Goal: Navigation & Orientation: Find specific page/section

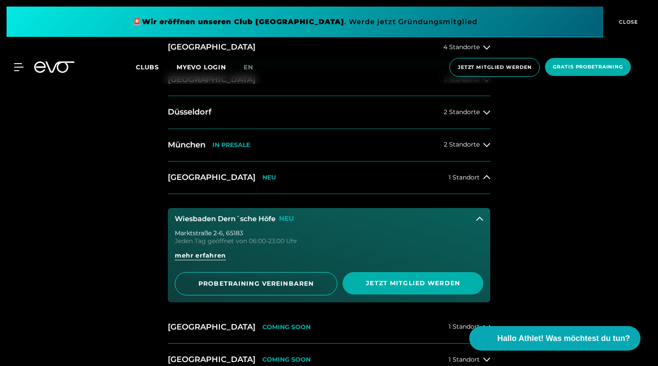
scroll to position [419, 0]
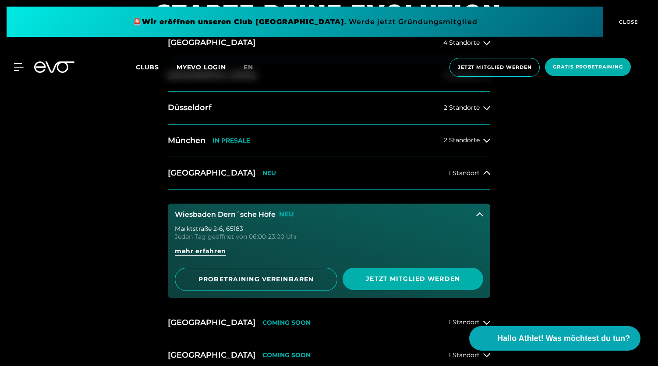
click at [482, 216] on icon at bounding box center [480, 214] width 7 height 7
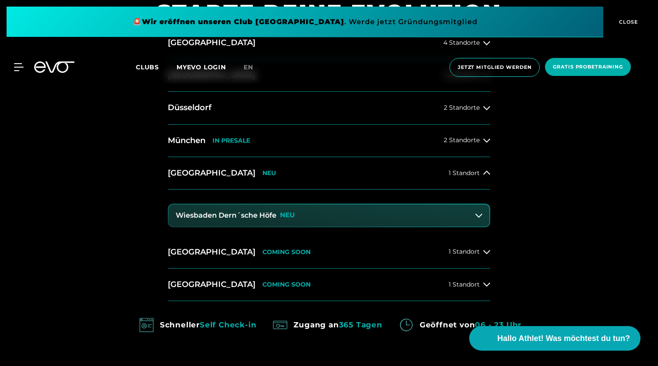
click at [486, 215] on button "Wiesbaden Dern´sche Höfe NEU" at bounding box center [329, 215] width 321 height 22
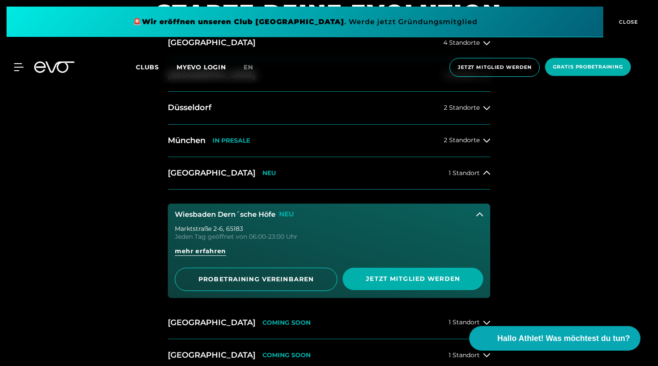
click at [485, 214] on button "Wiesbaden Dern´sche Höfe NEU" at bounding box center [329, 214] width 323 height 22
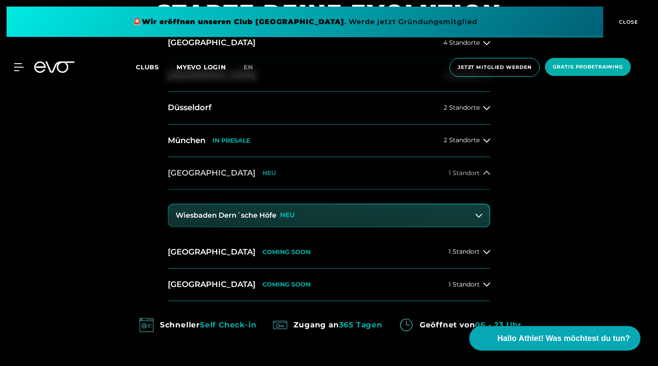
click at [356, 173] on button "Wiesbaden NEU 1 Standort" at bounding box center [329, 173] width 323 height 32
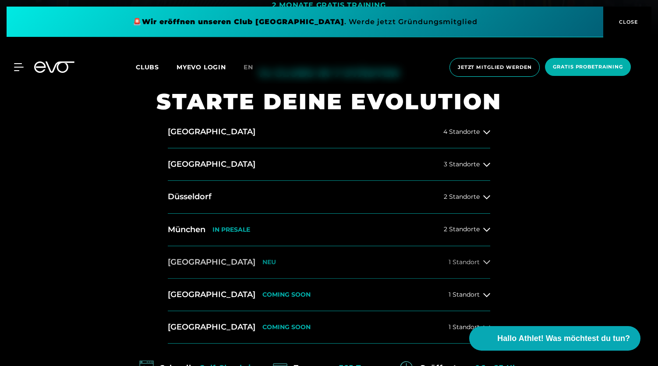
scroll to position [327, 0]
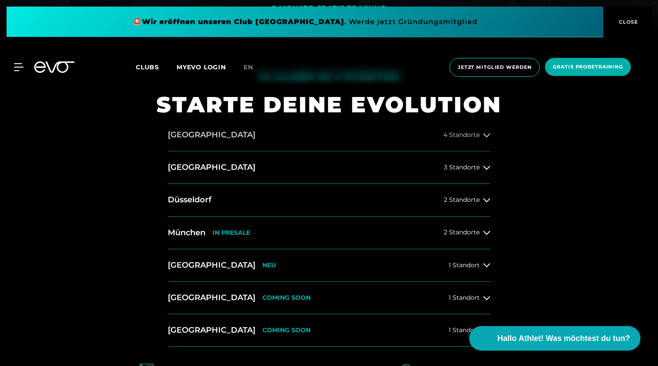
click at [352, 138] on button "Hamburg 4 Standorte" at bounding box center [329, 135] width 323 height 32
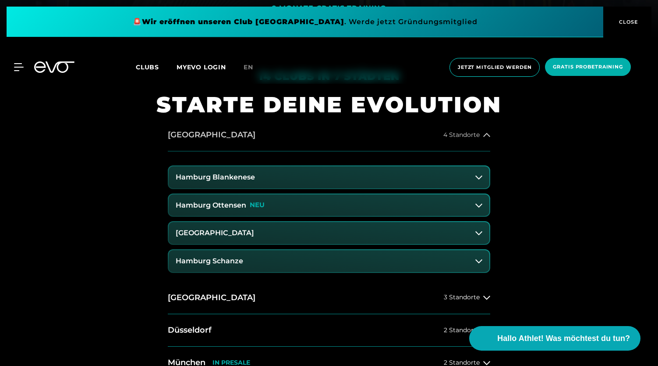
click at [352, 138] on button "Hamburg 4 Standorte" at bounding box center [329, 135] width 323 height 32
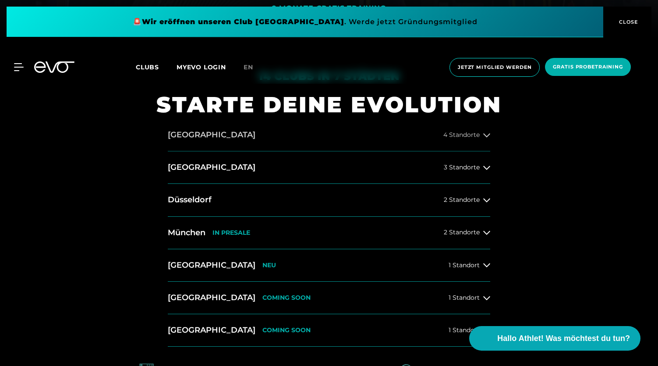
click at [352, 138] on button "Hamburg 4 Standorte" at bounding box center [329, 135] width 323 height 32
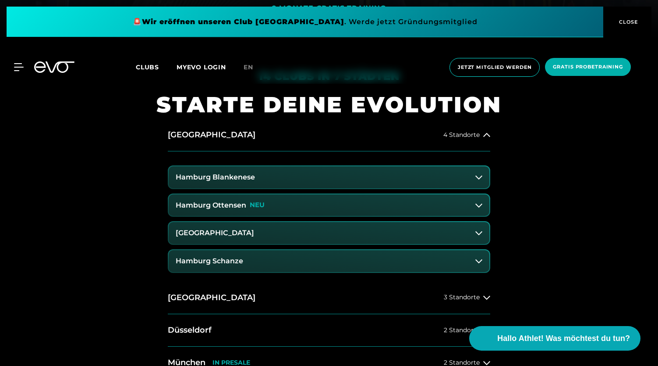
click at [352, 178] on button "Hamburg Blankenese" at bounding box center [329, 177] width 321 height 22
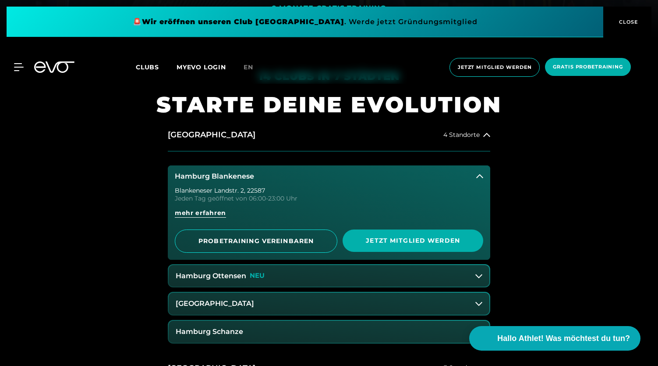
click at [352, 178] on button "Hamburg Blankenese" at bounding box center [329, 176] width 323 height 22
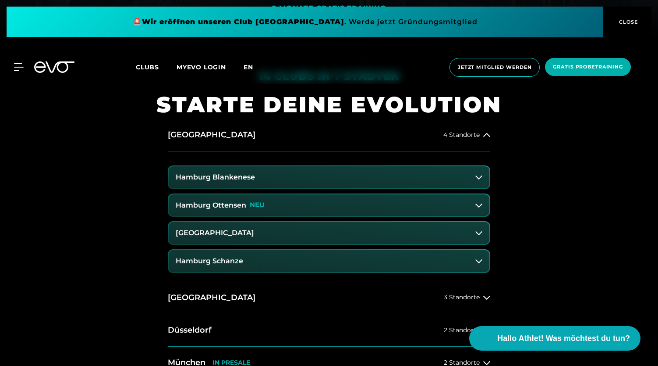
click at [249, 69] on span "en" at bounding box center [249, 67] width 10 height 8
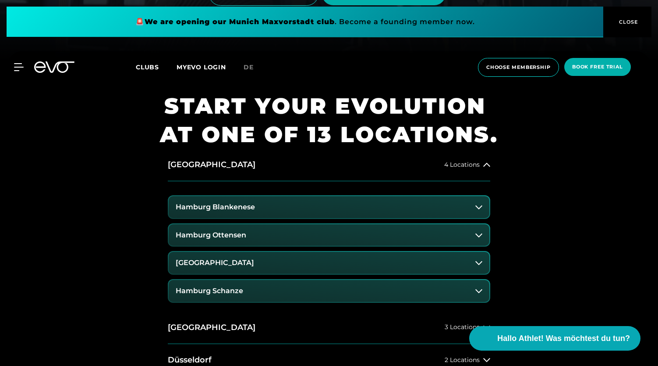
scroll to position [306, 0]
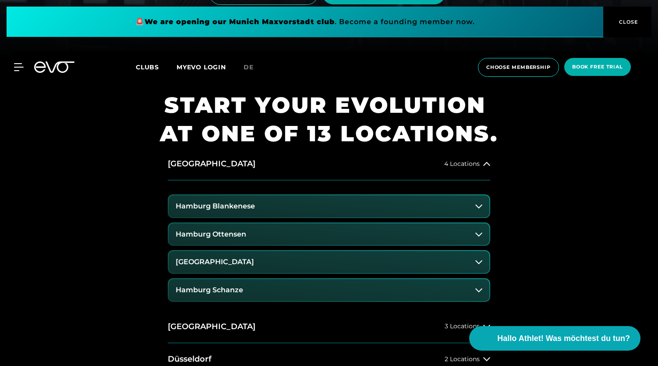
click at [292, 212] on button "Hamburg Blankenese" at bounding box center [329, 206] width 321 height 22
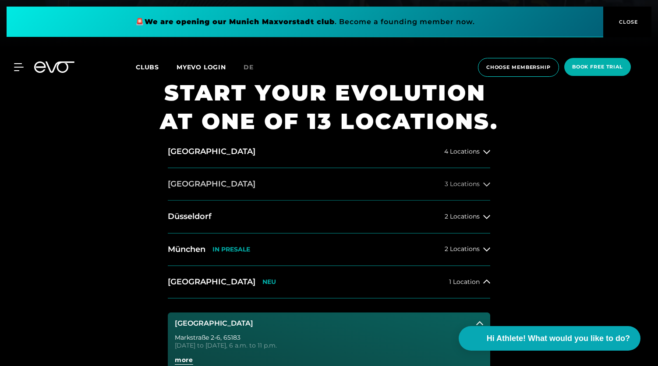
scroll to position [318, 0]
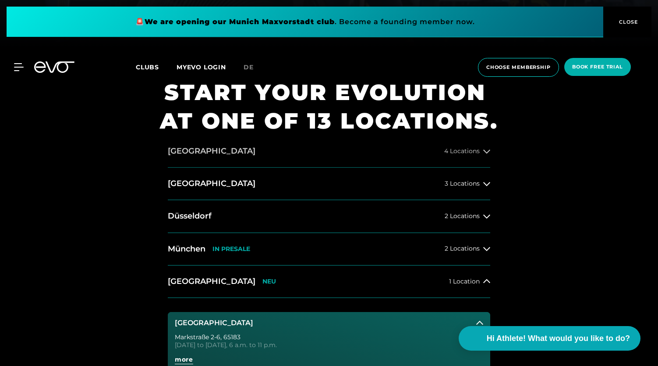
click at [314, 151] on button "[GEOGRAPHIC_DATA] 4 Locations" at bounding box center [329, 151] width 323 height 32
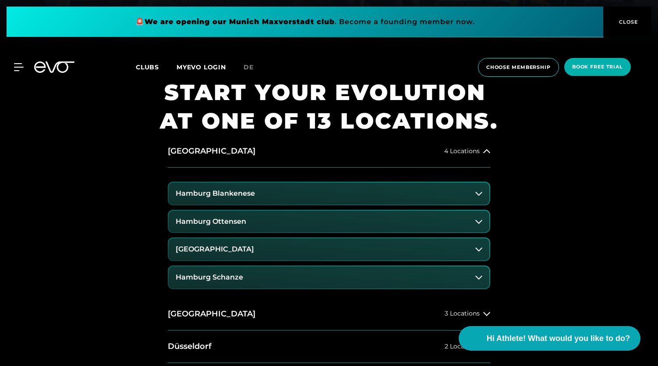
click at [293, 190] on button "Hamburg Blankenese" at bounding box center [329, 193] width 321 height 22
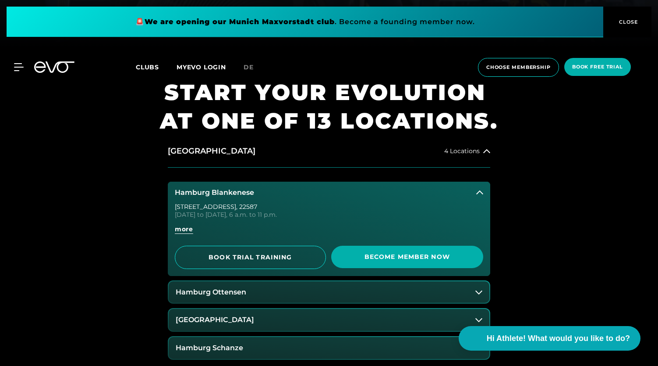
click at [254, 295] on button "Hamburg Ottensen" at bounding box center [329, 292] width 321 height 22
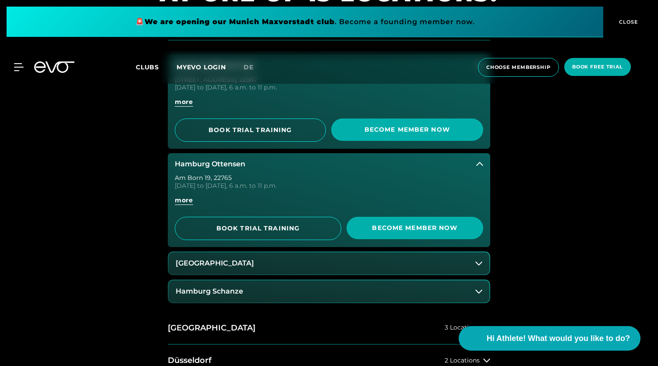
scroll to position [446, 0]
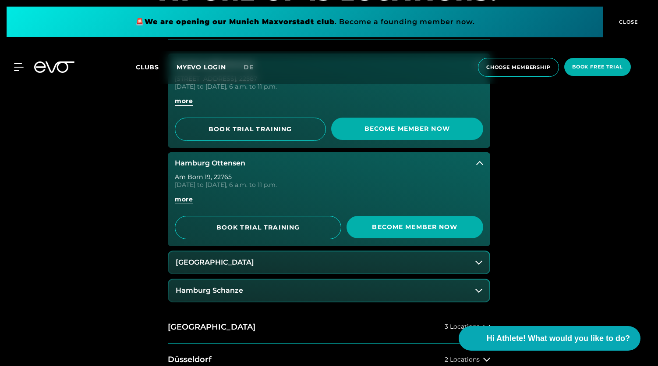
click at [206, 261] on h3 "[GEOGRAPHIC_DATA]" at bounding box center [215, 262] width 78 height 8
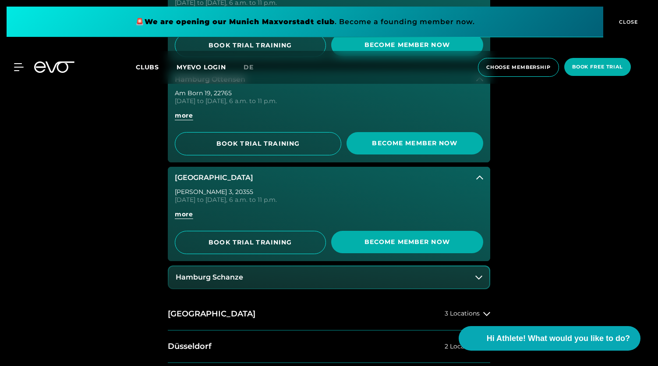
scroll to position [532, 0]
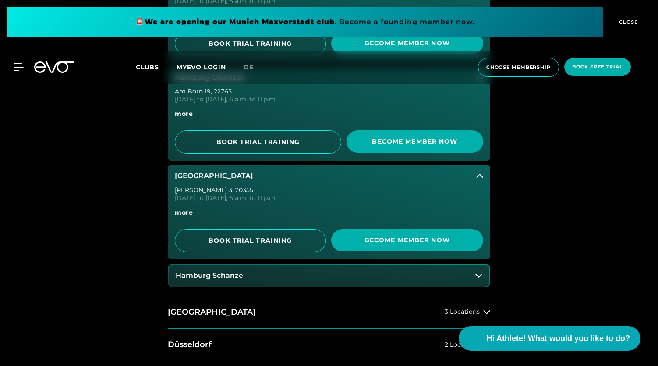
click at [259, 276] on button "Hamburg Schanze" at bounding box center [329, 275] width 321 height 22
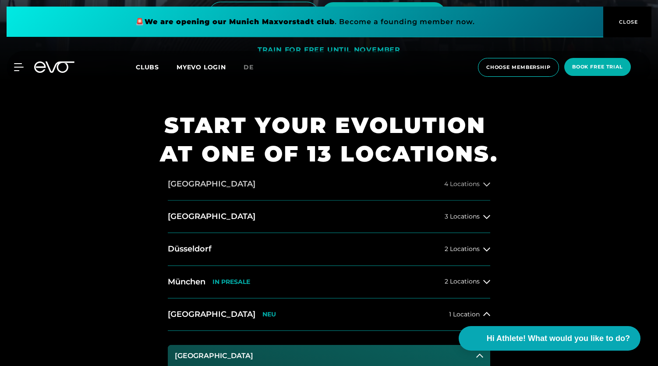
scroll to position [286, 0]
click at [267, 187] on button "[GEOGRAPHIC_DATA] 4 Locations" at bounding box center [329, 183] width 323 height 32
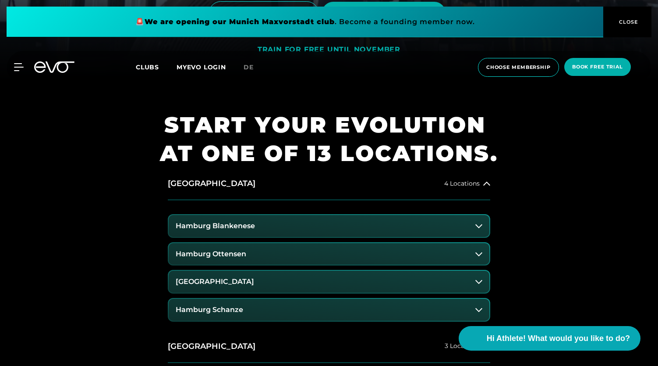
click at [206, 226] on h3 "Hamburg Blankenese" at bounding box center [215, 226] width 79 height 8
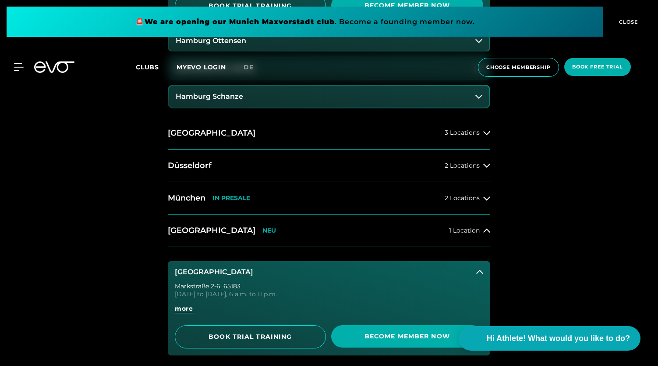
scroll to position [570, 0]
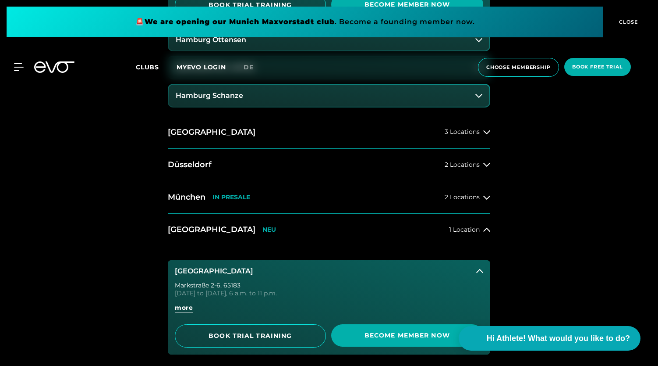
click at [435, 287] on div "[STREET_ADDRESS] [DATE] to [DATE], 6 a.m. to 11 p.m." at bounding box center [329, 289] width 309 height 14
click at [481, 274] on button "[GEOGRAPHIC_DATA]" at bounding box center [329, 271] width 323 height 22
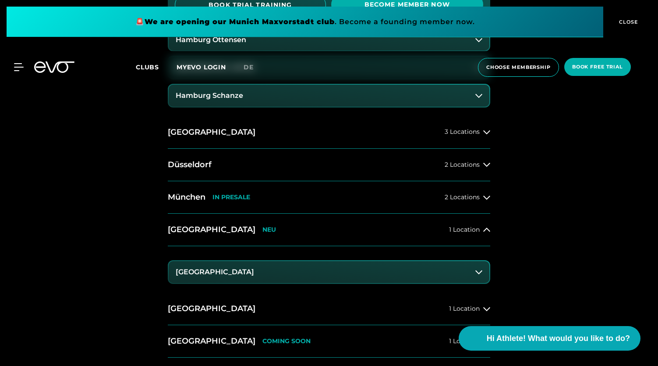
click at [461, 93] on button "Hamburg Schanze" at bounding box center [329, 96] width 321 height 22
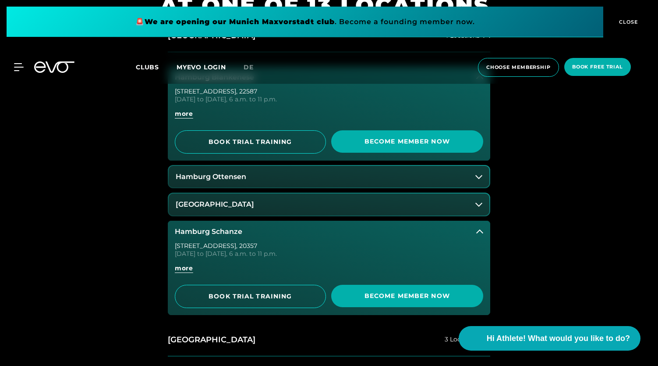
scroll to position [425, 0]
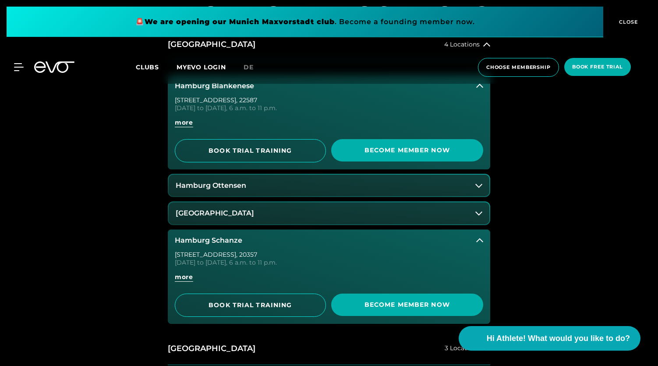
click at [229, 182] on h3 "Hamburg Ottensen" at bounding box center [211, 186] width 71 height 8
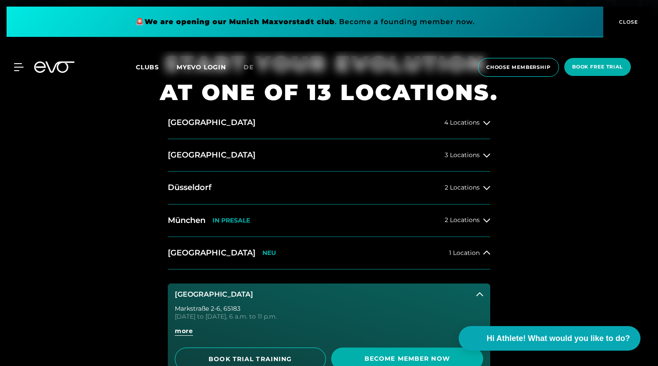
scroll to position [347, 0]
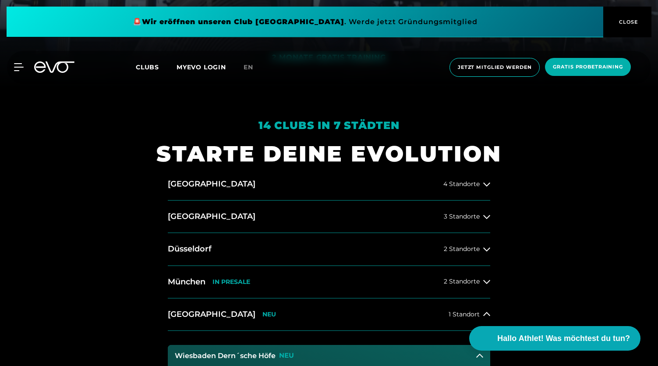
scroll to position [395, 0]
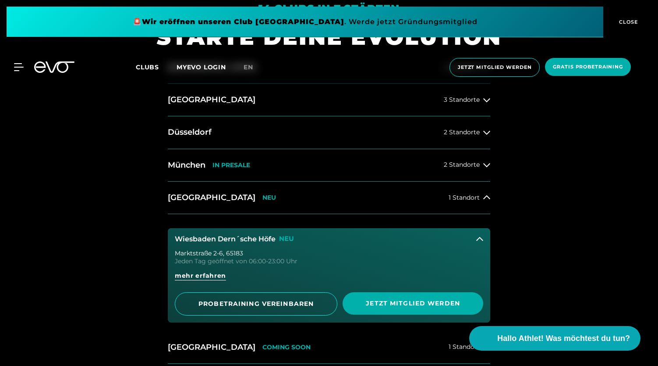
click at [447, 239] on button "Wiesbaden Dern´sche Höfe NEU" at bounding box center [329, 239] width 323 height 22
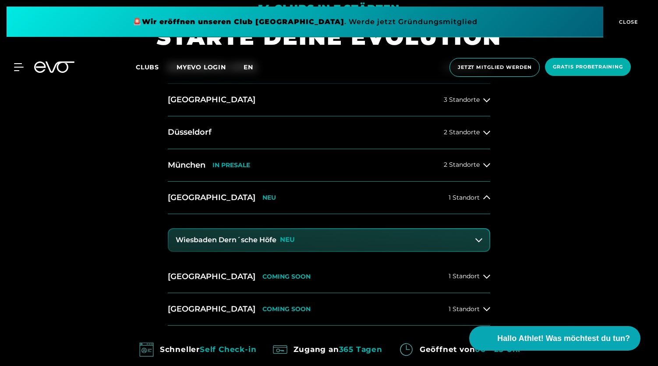
click at [252, 64] on span "en" at bounding box center [249, 67] width 10 height 8
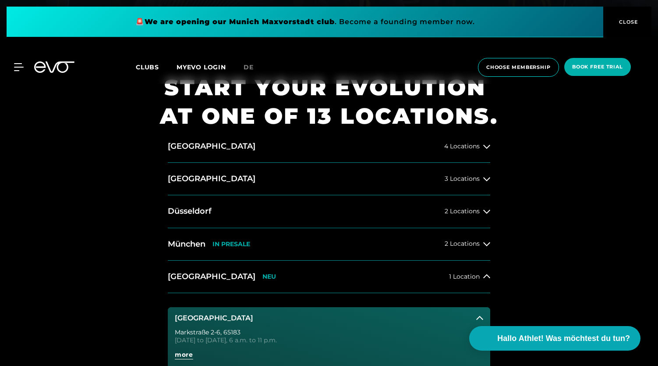
scroll to position [324, 0]
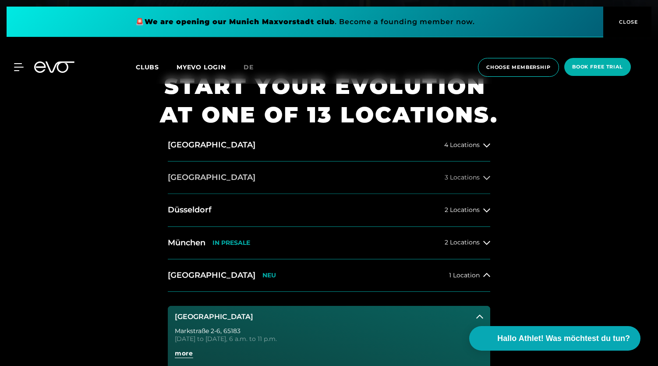
click at [225, 188] on button "Berlin 3 Locations" at bounding box center [329, 177] width 323 height 32
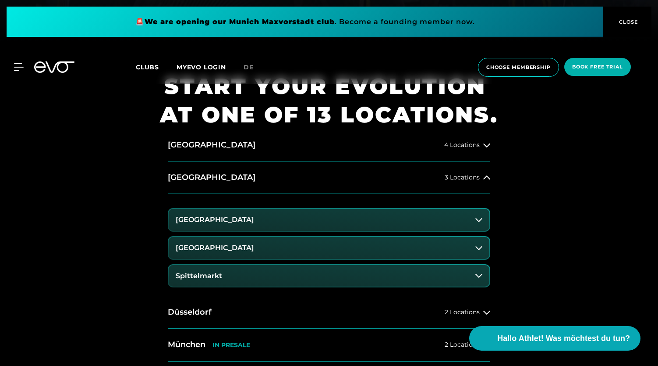
click at [237, 218] on h3 "[GEOGRAPHIC_DATA]" at bounding box center [215, 220] width 78 height 8
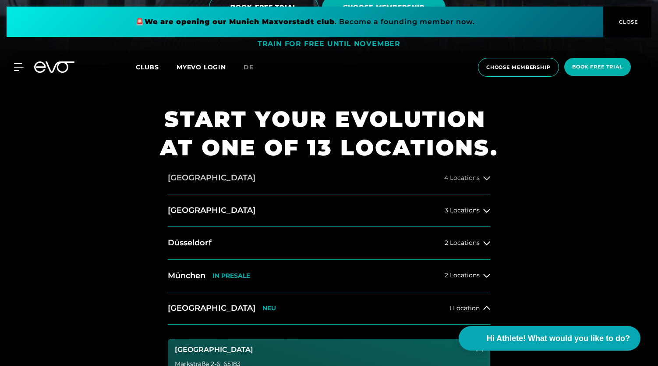
click at [224, 176] on button "[GEOGRAPHIC_DATA] 4 Locations" at bounding box center [329, 178] width 323 height 32
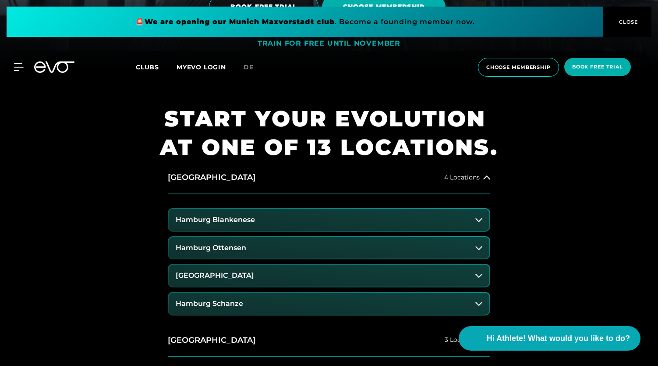
click at [209, 214] on button "Hamburg Blankenese" at bounding box center [329, 220] width 321 height 22
